Goal: Find specific page/section: Find specific page/section

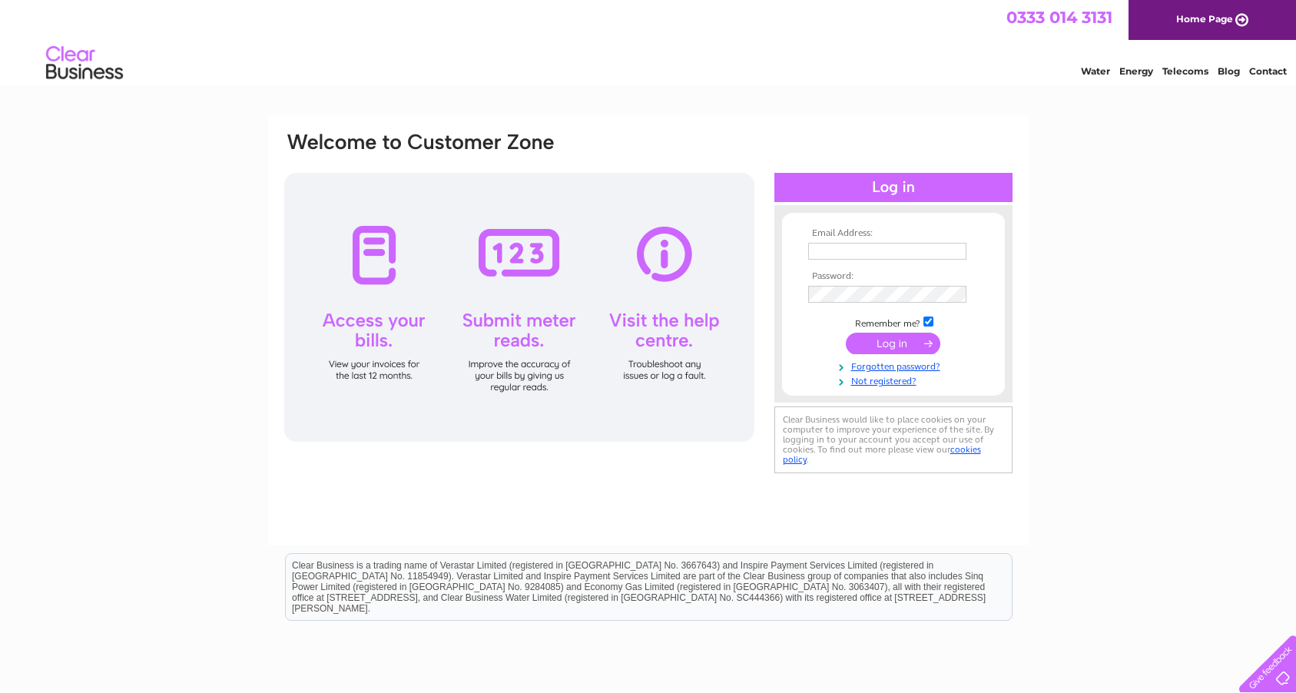
click at [839, 248] on input "text" at bounding box center [887, 251] width 158 height 17
type input "[EMAIL_ADDRESS][DOMAIN_NAME]"
click at [900, 349] on input "submit" at bounding box center [893, 344] width 94 height 22
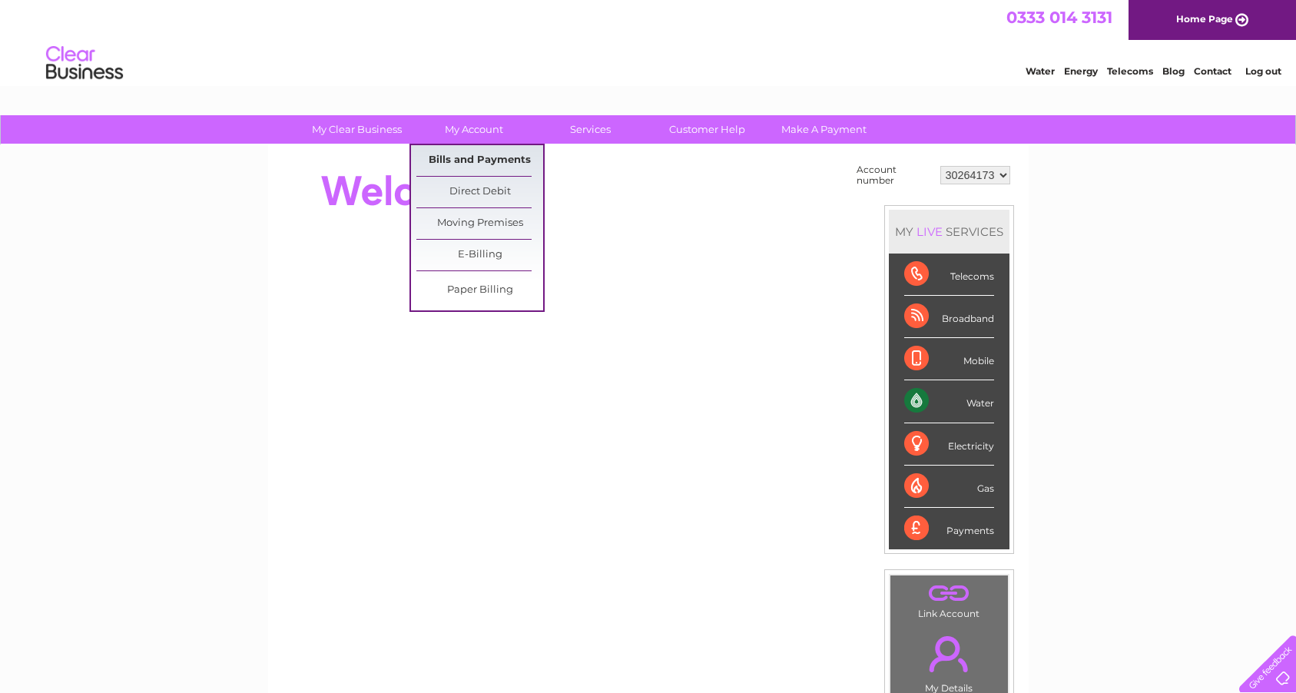
click at [472, 156] on link "Bills and Payments" at bounding box center [479, 160] width 127 height 31
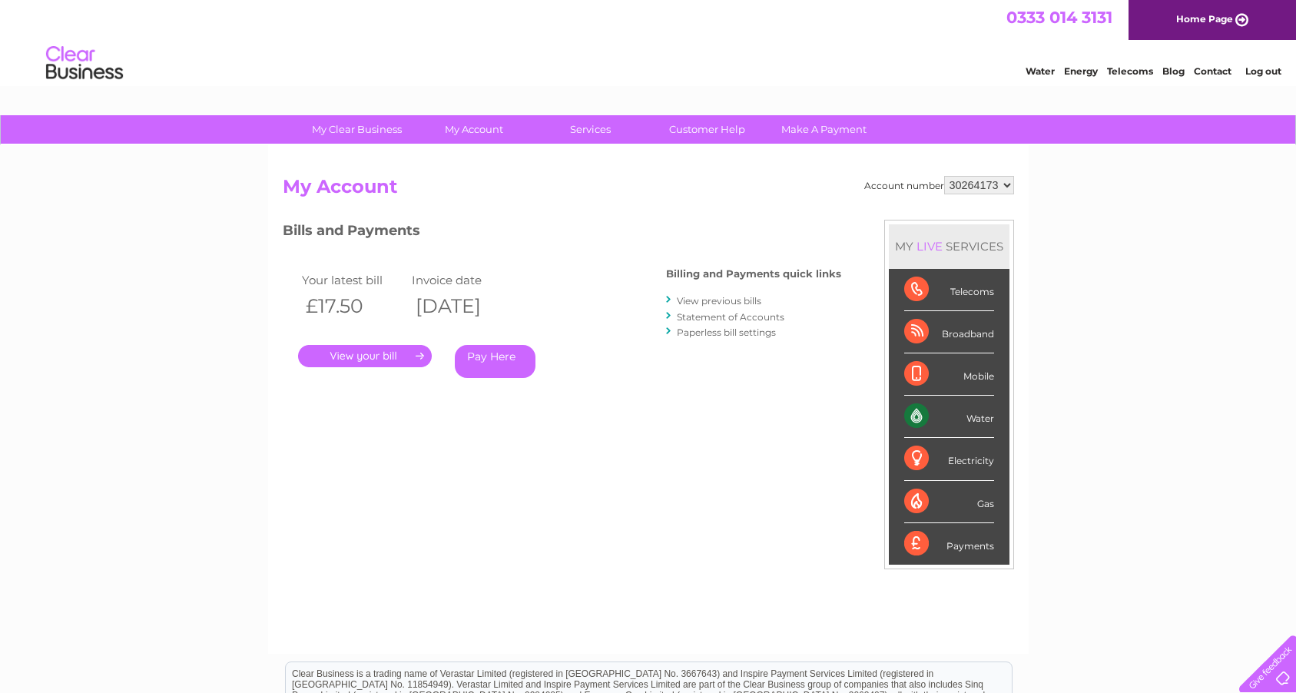
click at [403, 353] on link "." at bounding box center [365, 356] width 134 height 22
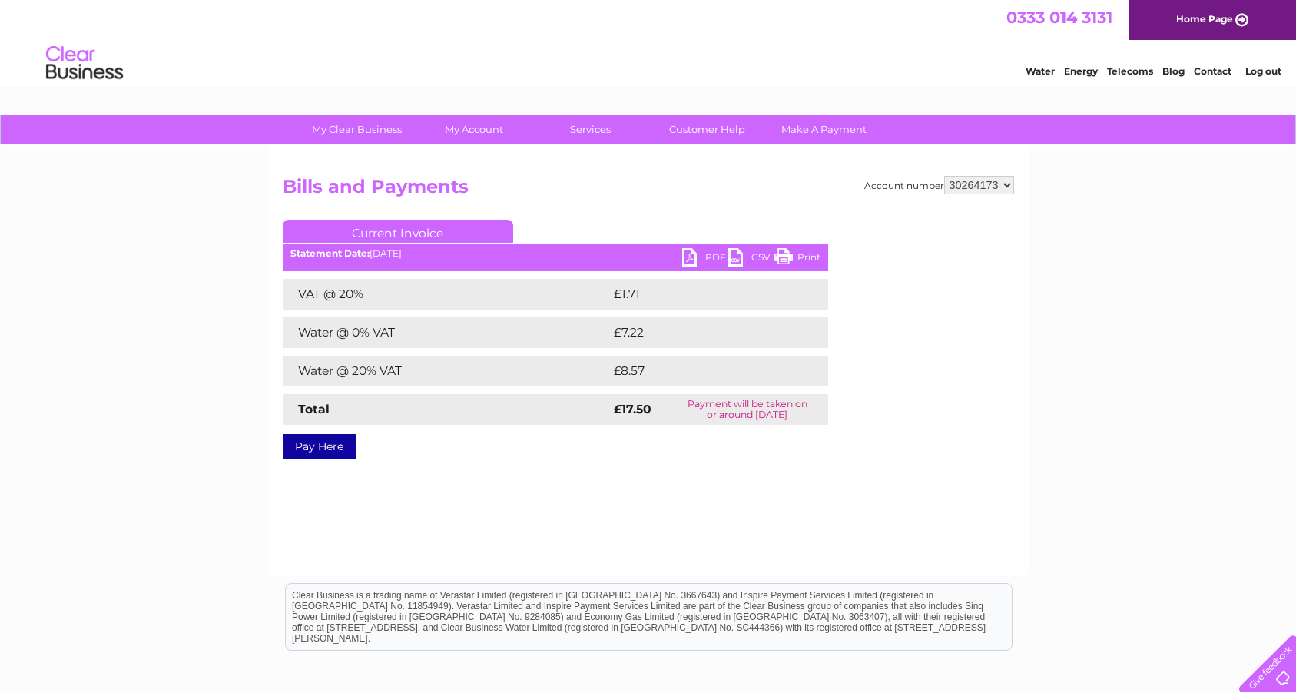
click at [700, 258] on link "PDF" at bounding box center [705, 259] width 46 height 22
